Goal: Find specific page/section: Find specific page/section

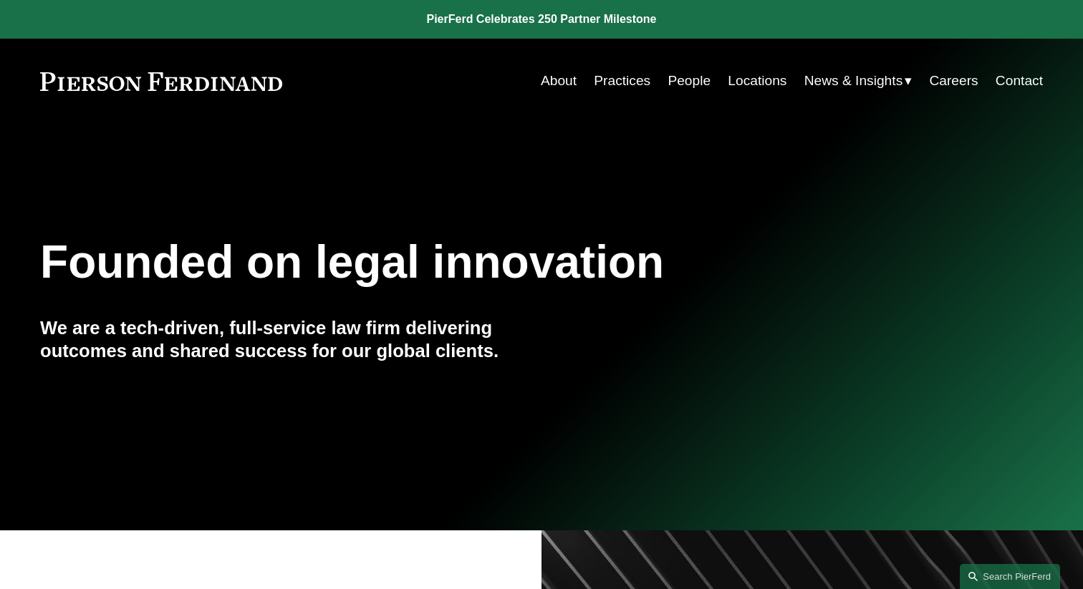
click at [764, 82] on link "Locations" at bounding box center [757, 80] width 59 height 27
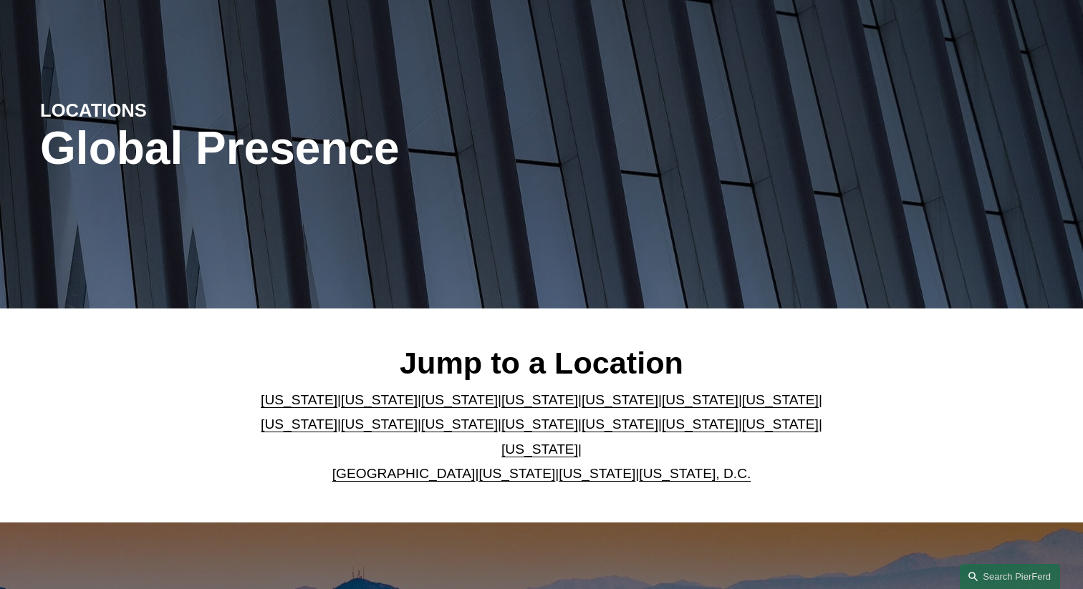
click at [559, 466] on link "[US_STATE]" at bounding box center [597, 473] width 77 height 15
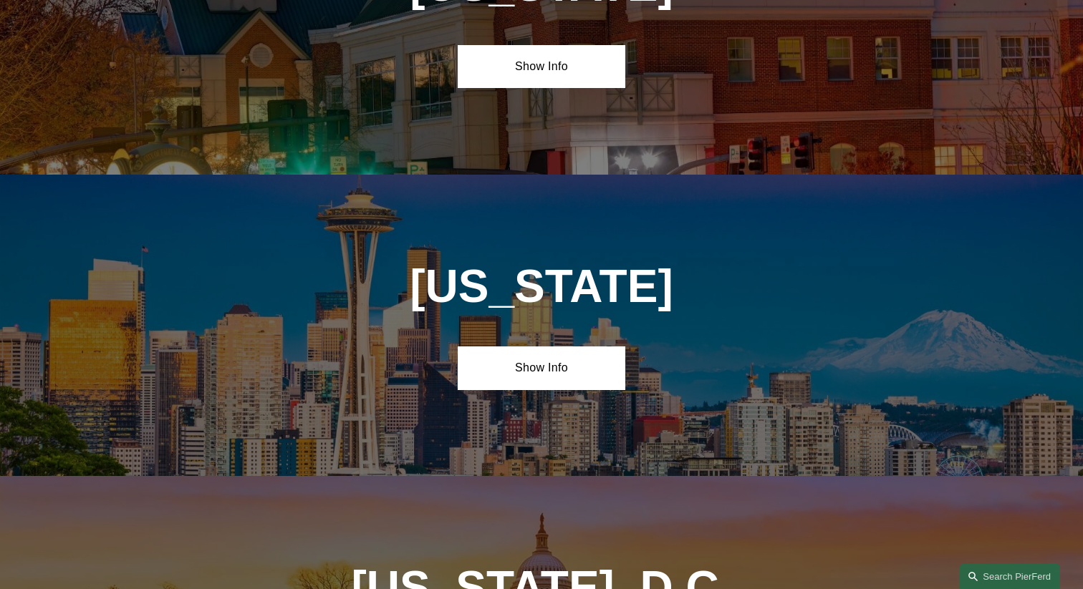
scroll to position [5742, 0]
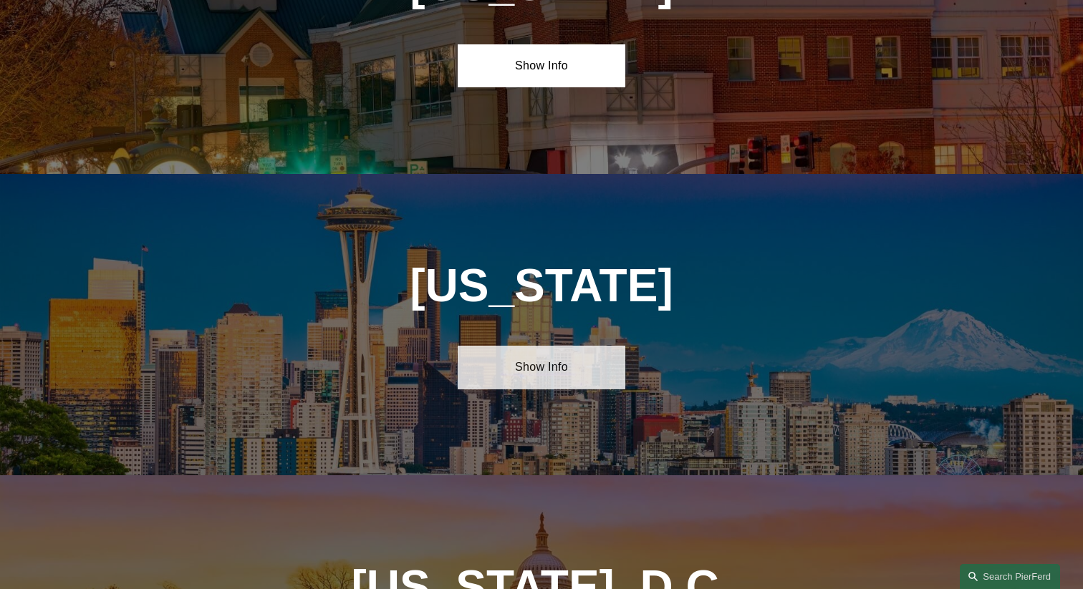
click at [616, 346] on link "Show Info" at bounding box center [541, 367] width 167 height 43
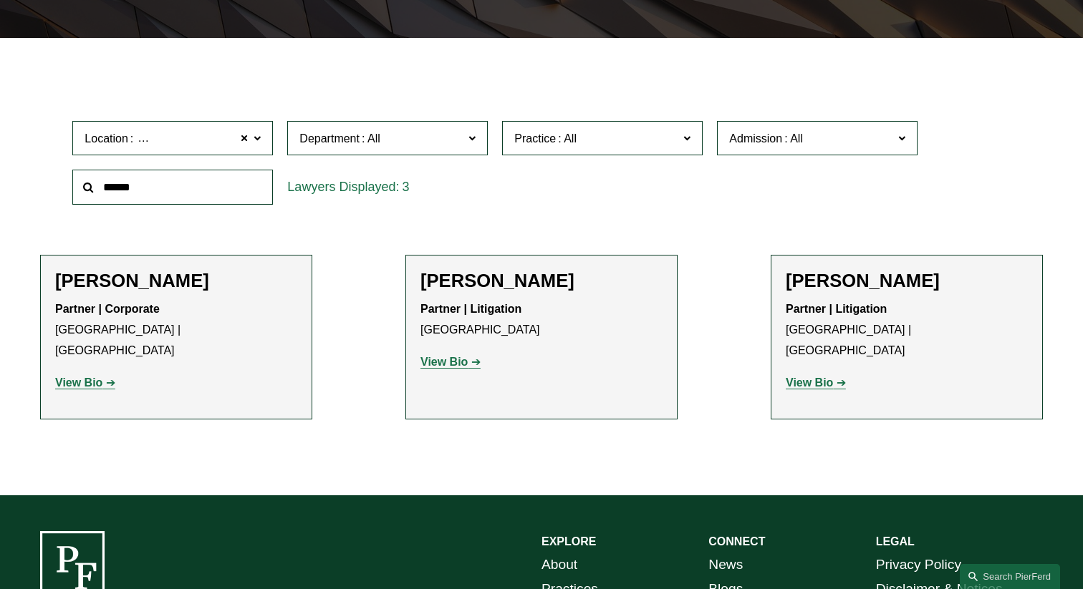
scroll to position [373, 0]
